Goal: Complete application form

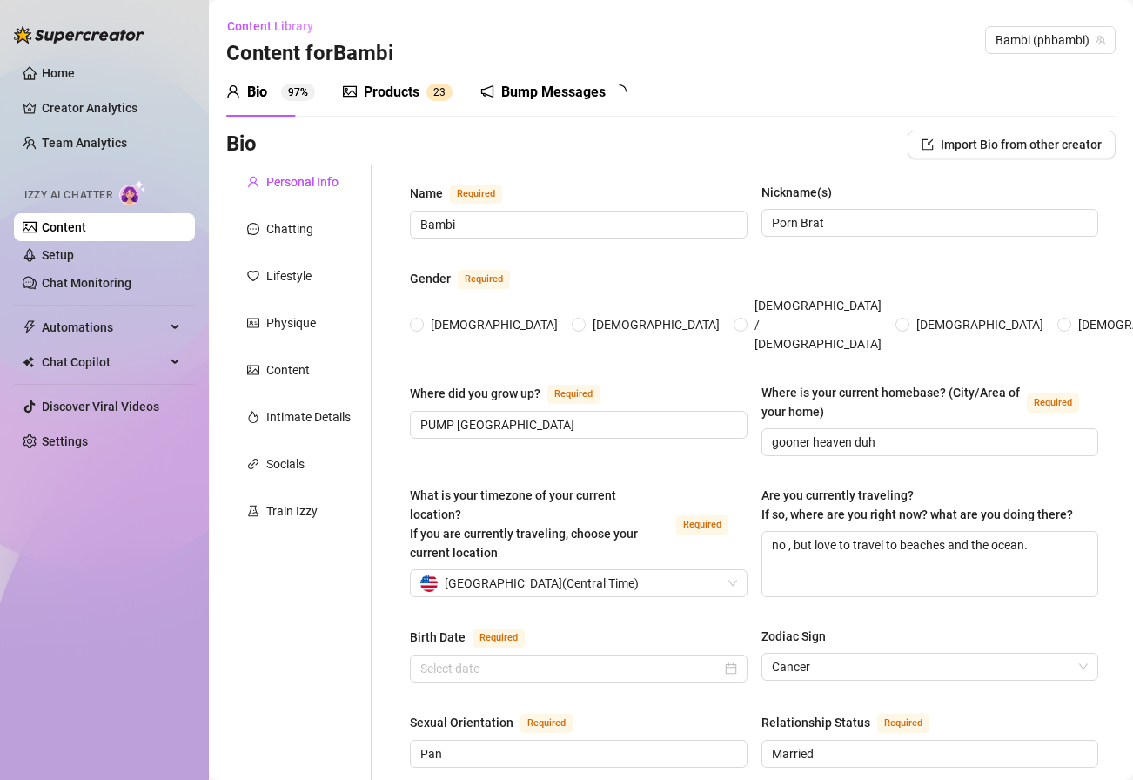
radio input "true"
type input "[DATE]"
radio input "true"
type input "[DATE]"
